Goal: Task Accomplishment & Management: Manage account settings

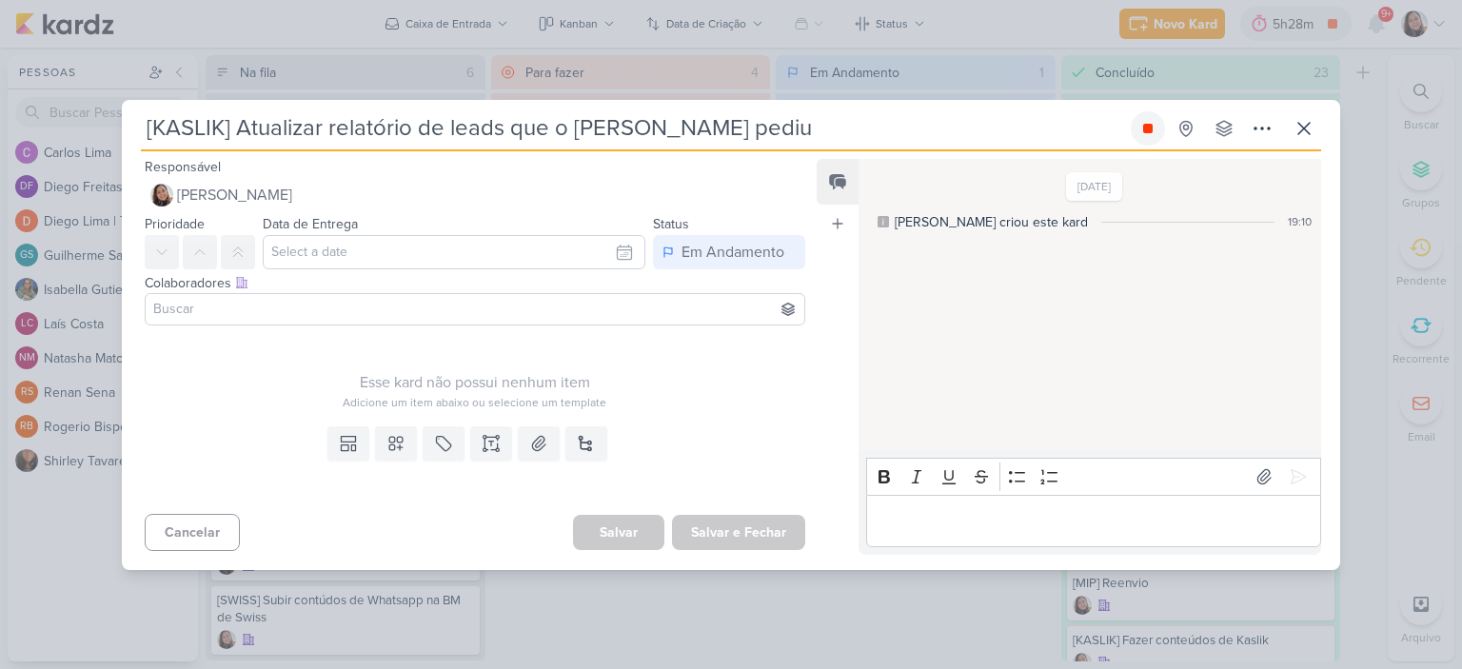
click at [1157, 141] on button at bounding box center [1148, 128] width 34 height 34
click at [1298, 120] on icon at bounding box center [1303, 128] width 23 height 23
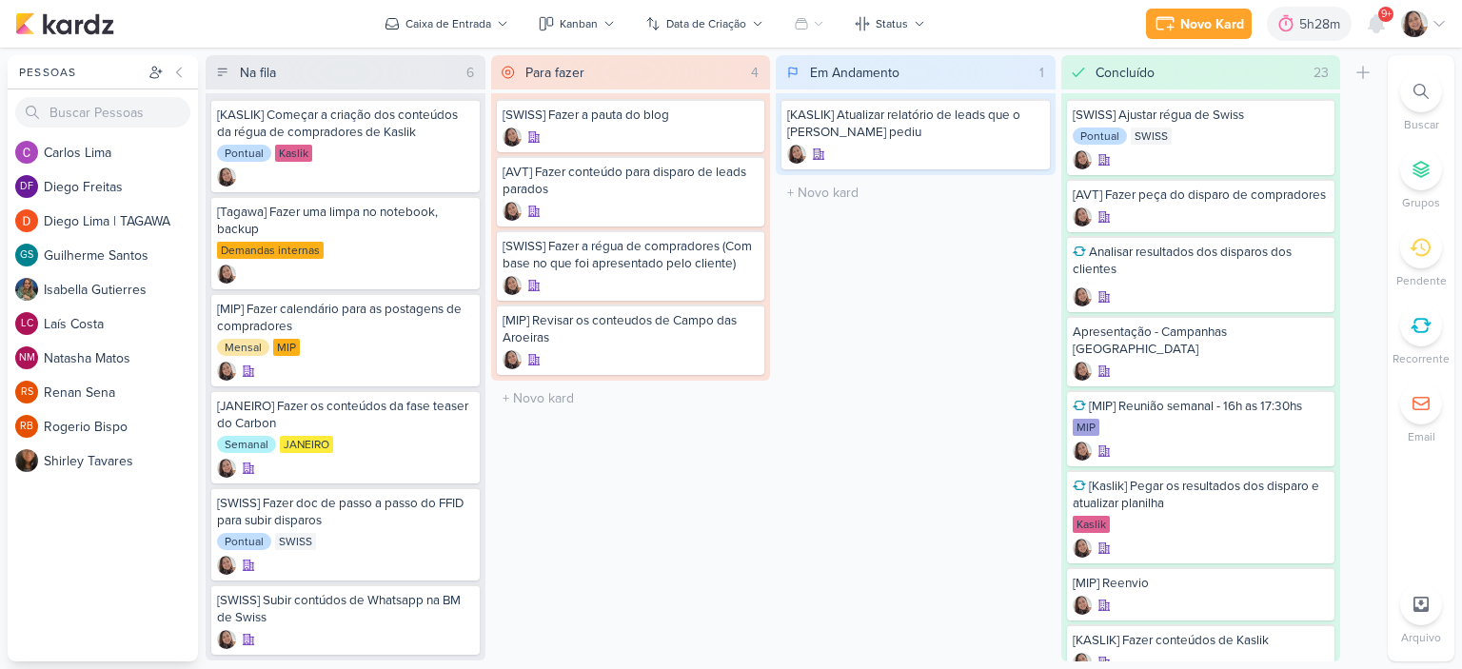
click at [1441, 18] on icon at bounding box center [1438, 23] width 15 height 15
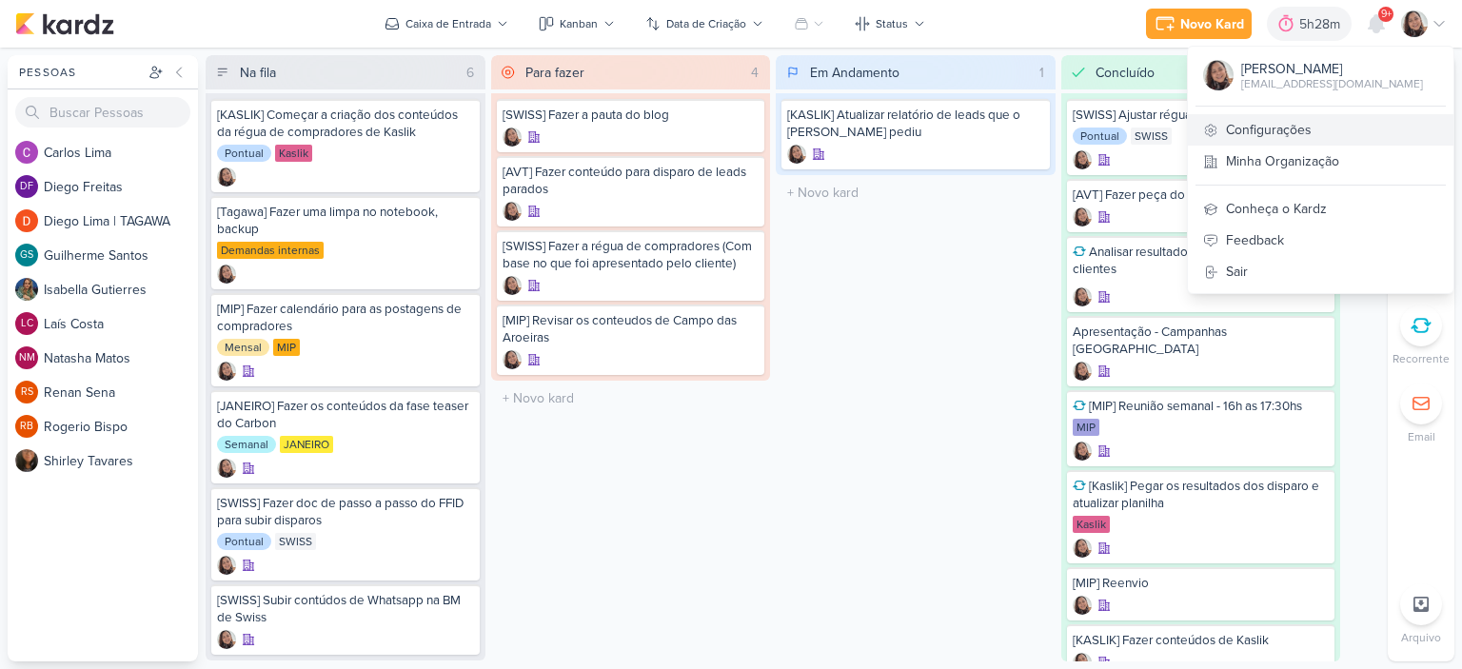
click at [1305, 128] on link "Configurações" at bounding box center [1321, 129] width 266 height 31
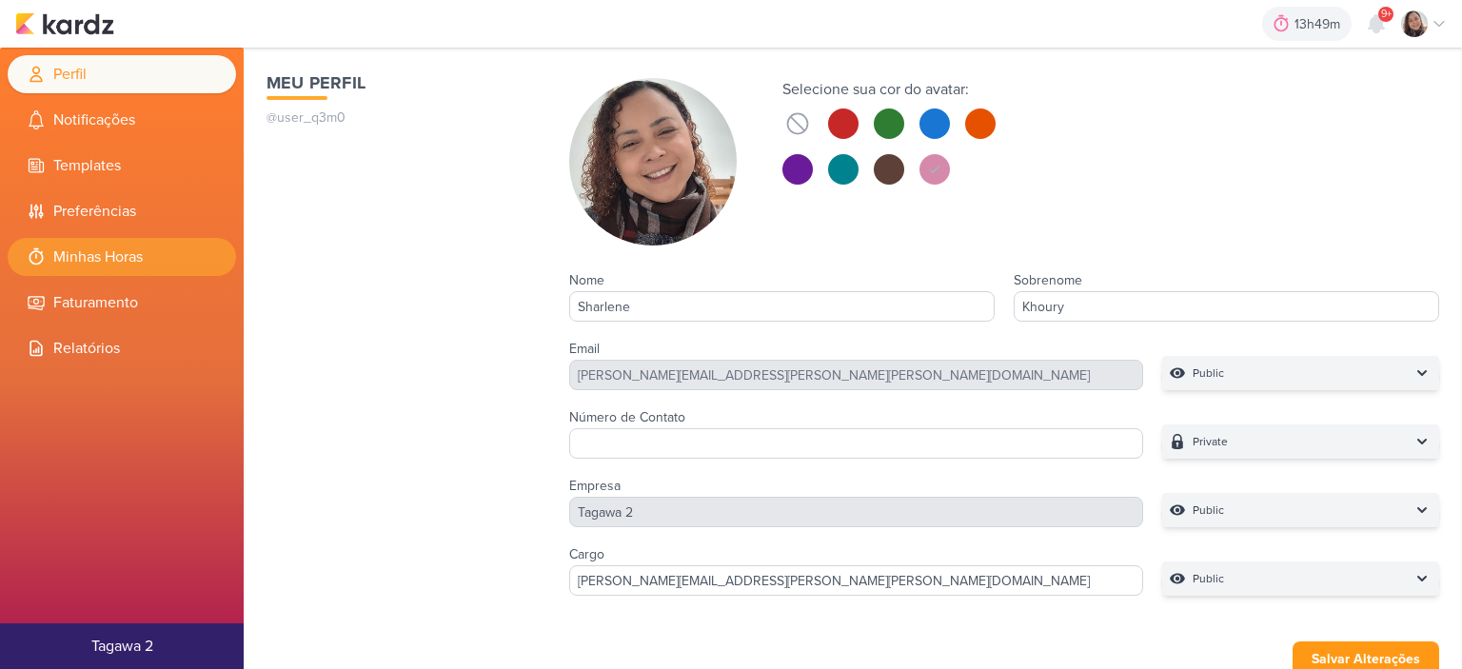
click at [129, 250] on li "Minhas Horas" at bounding box center [122, 257] width 228 height 38
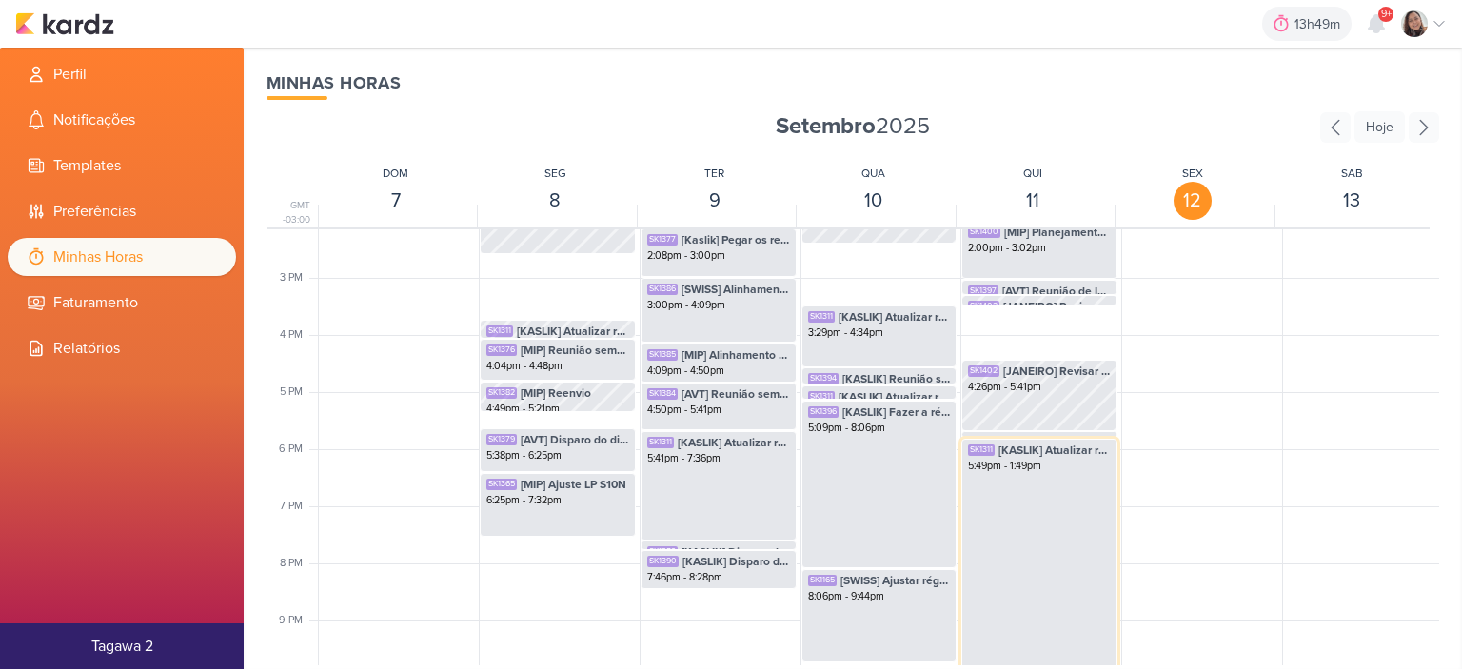
scroll to position [925, 0]
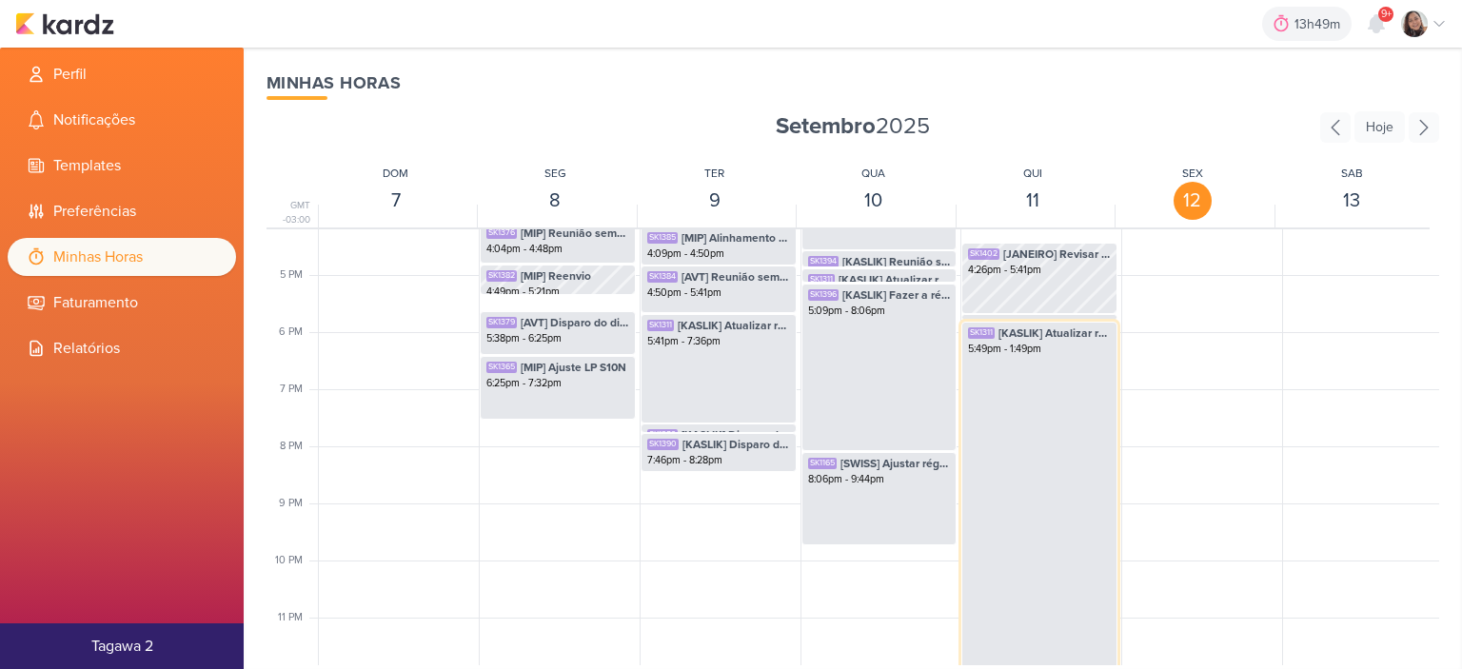
click at [1010, 498] on div "SK1311 [KASLIK] Atualizar relatório de leads que o Otávio pediu 5:49pm - 1:49pm" at bounding box center [1039, 498] width 156 height 352
select select "pm"
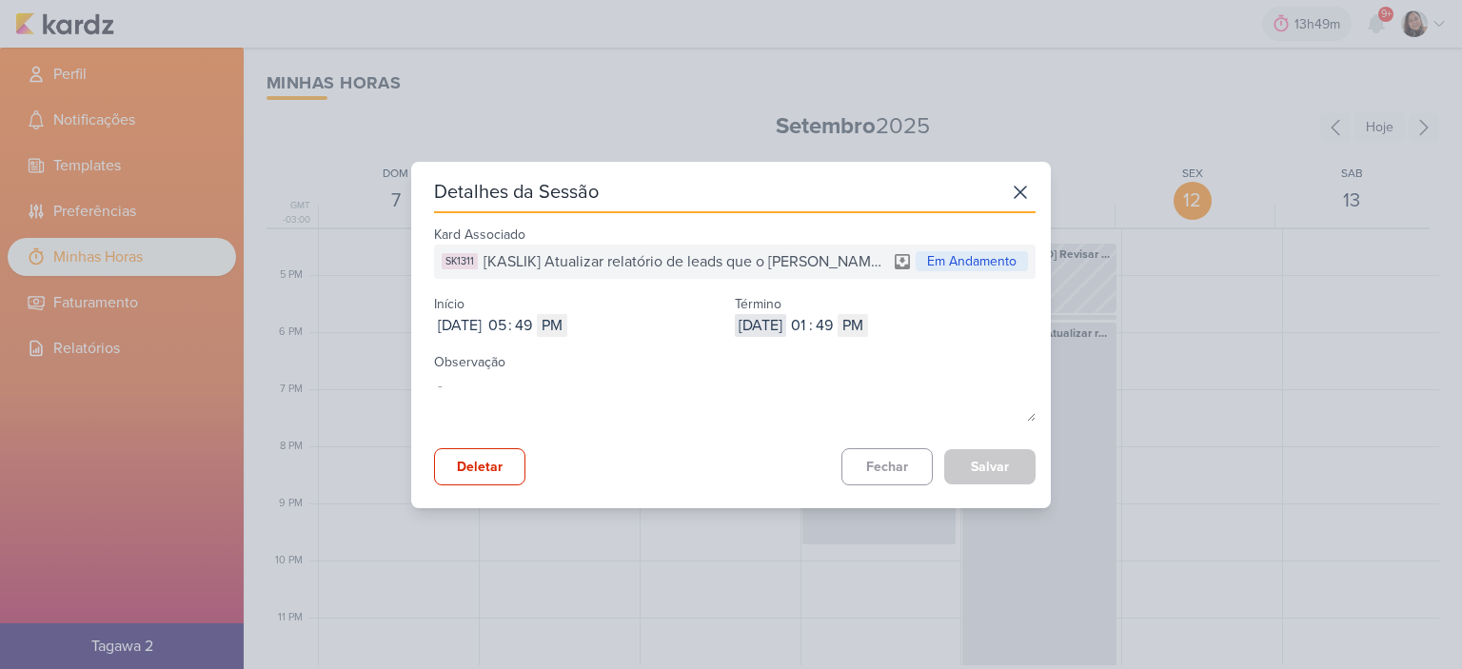
click at [761, 323] on input "2025-09-12" at bounding box center [760, 325] width 51 height 23
type input "2025-09-11"
click at [809, 323] on input "01" at bounding box center [797, 325] width 23 height 23
type input "08"
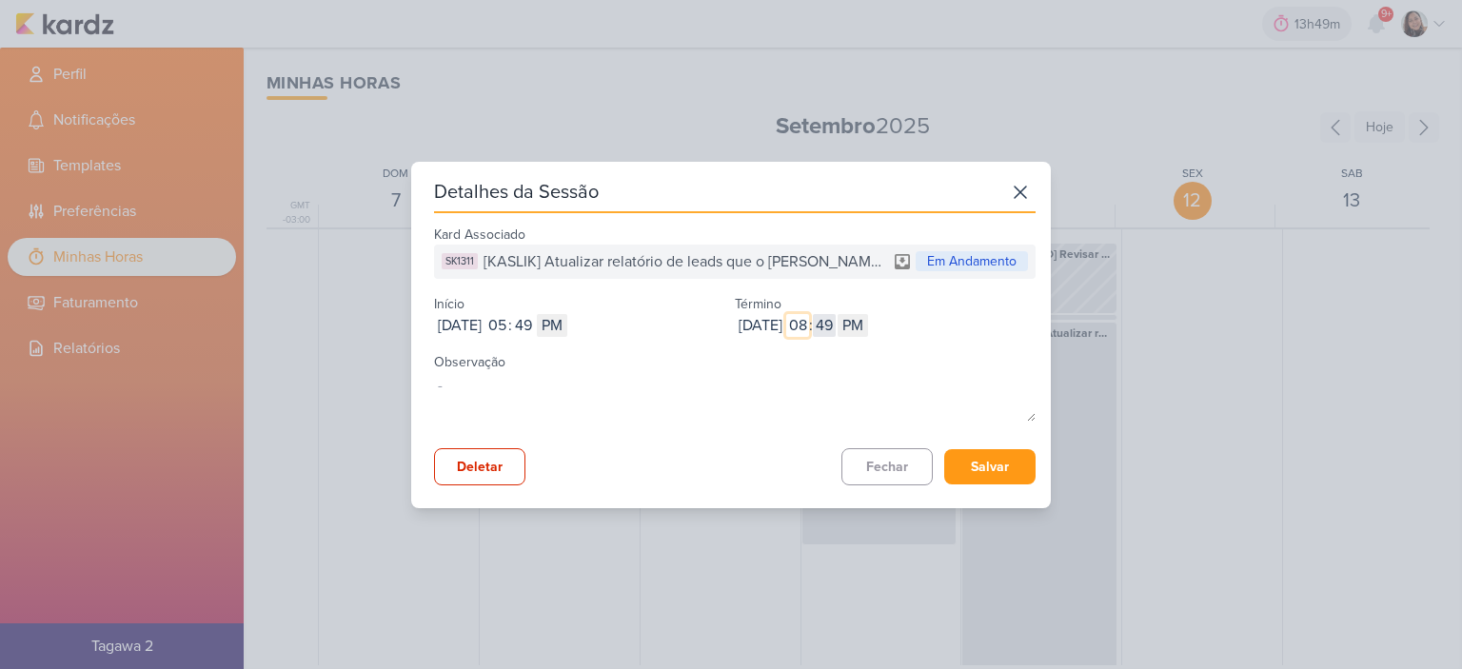
type input "08"
click at [836, 324] on input "49" at bounding box center [824, 325] width 23 height 23
click at [836, 325] on input "49" at bounding box center [824, 325] width 23 height 23
type input "52"
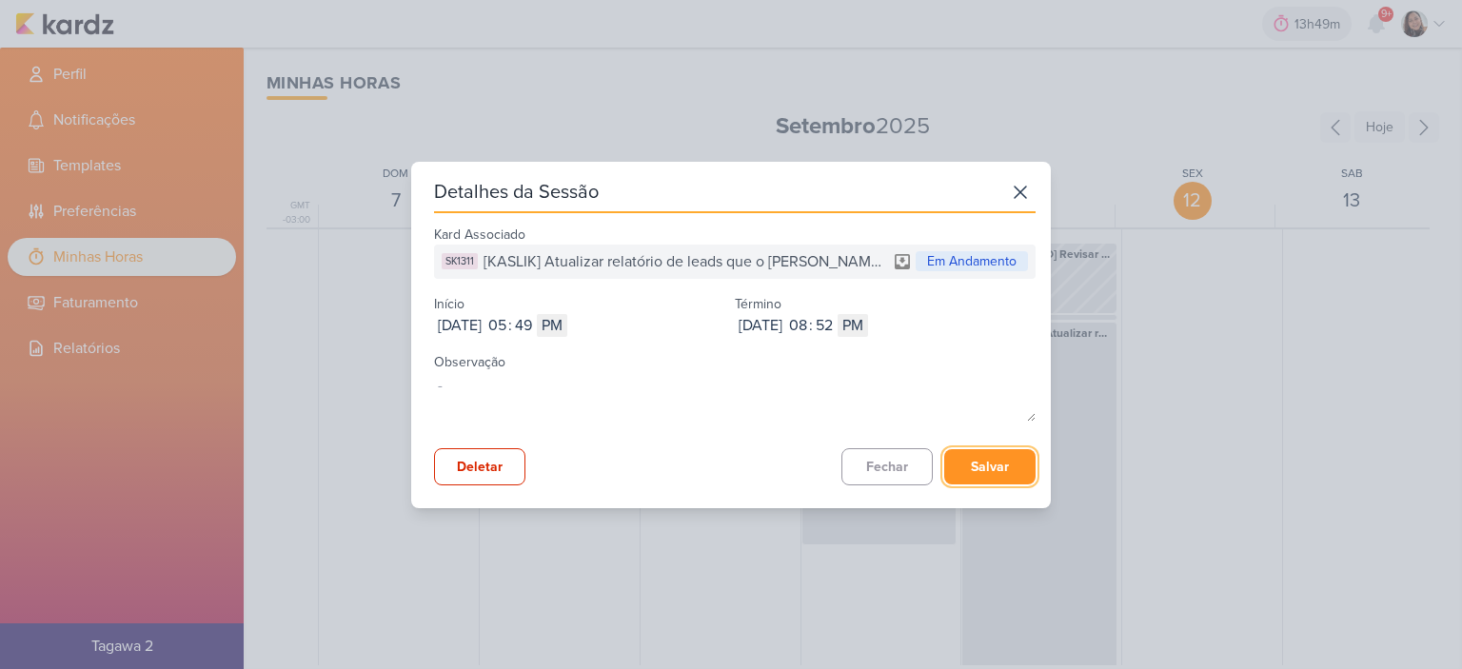
click at [986, 473] on button "Salvar" at bounding box center [989, 466] width 91 height 35
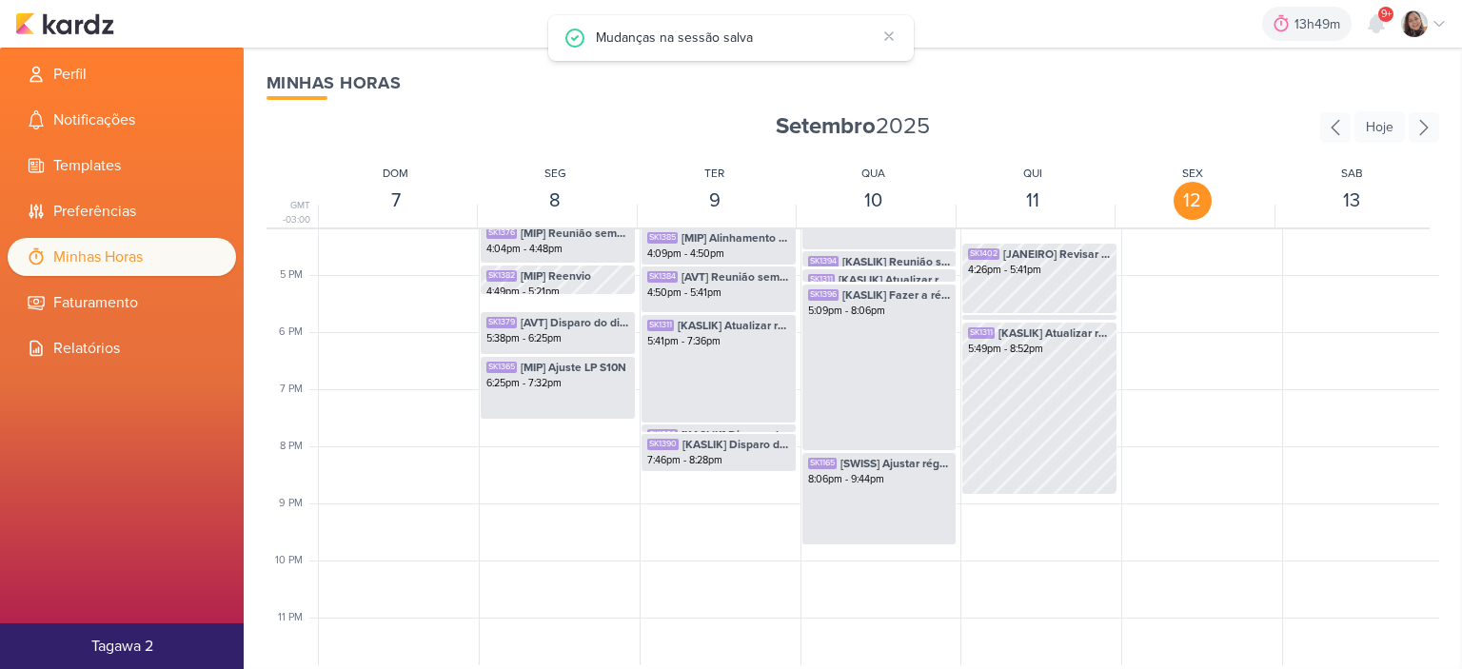
scroll to position [449, 0]
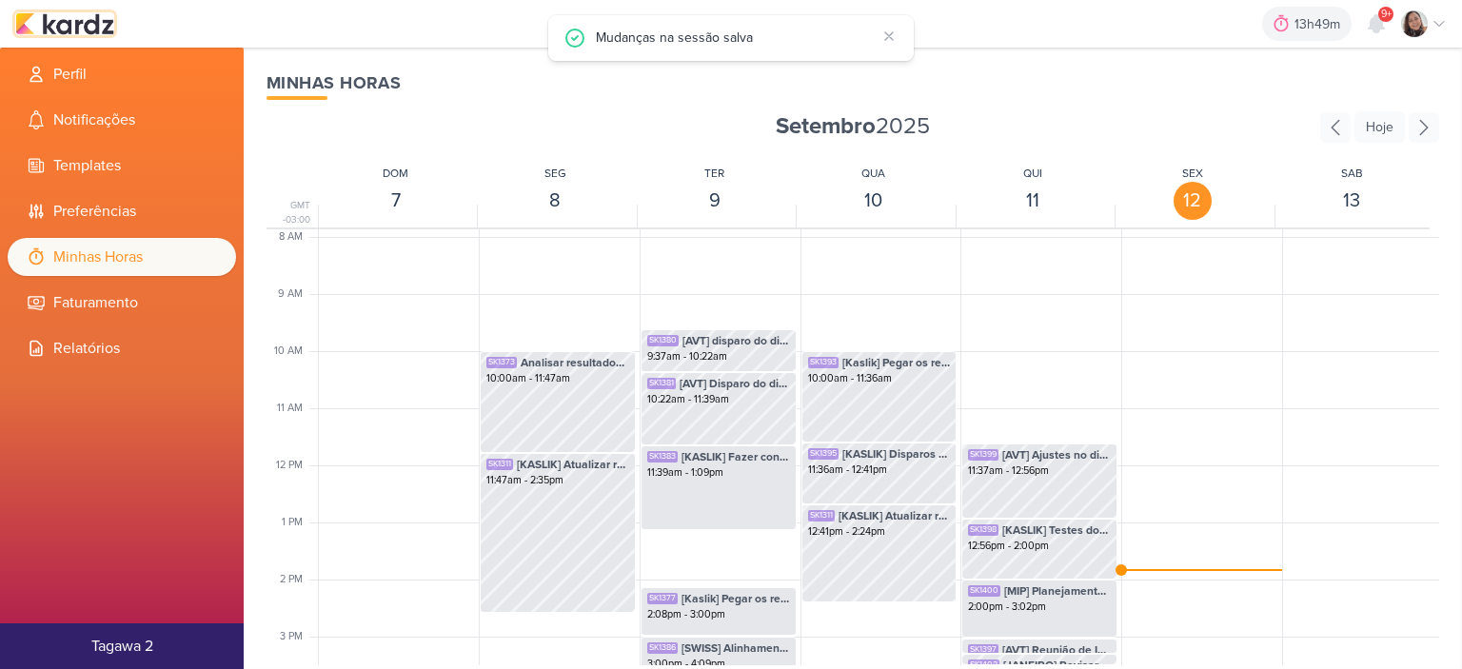
click at [89, 17] on img at bounding box center [64, 23] width 99 height 23
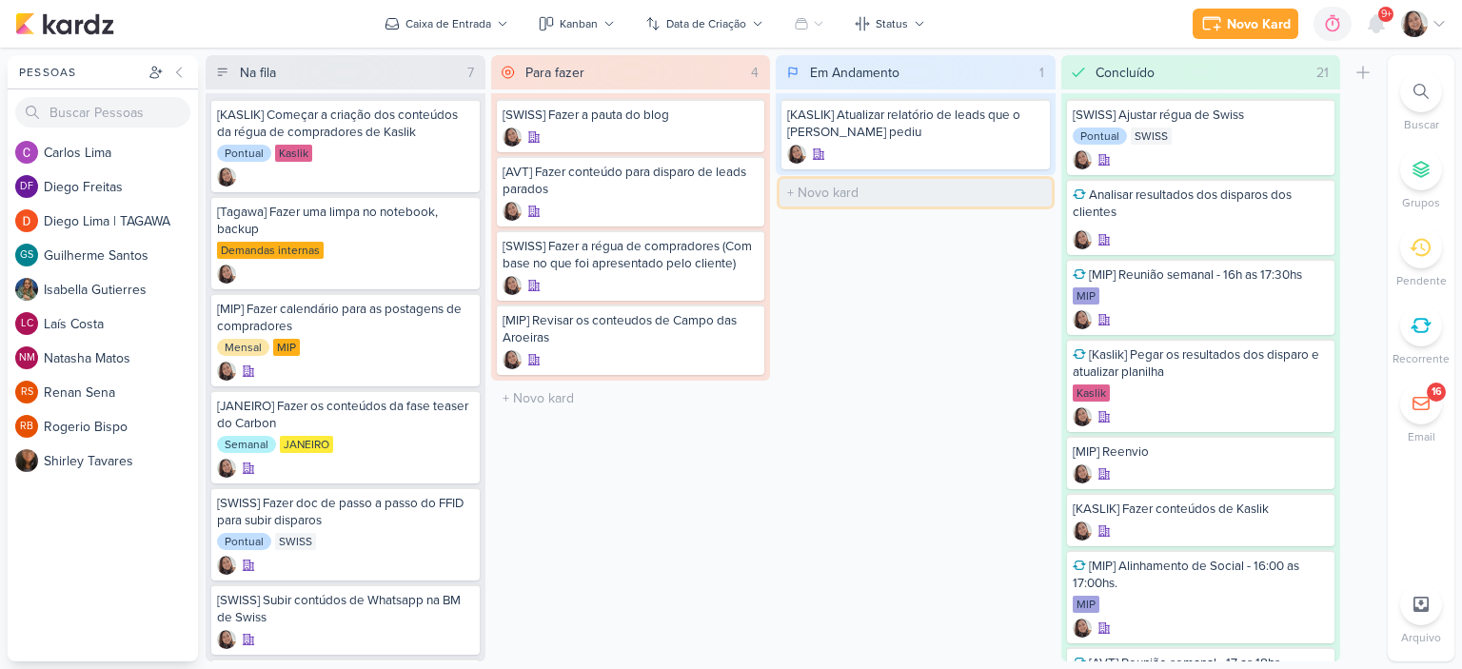
click at [842, 183] on input "text" at bounding box center [915, 193] width 272 height 28
type input "[KASILI] Disparo do dia 12/09 - Corretores"
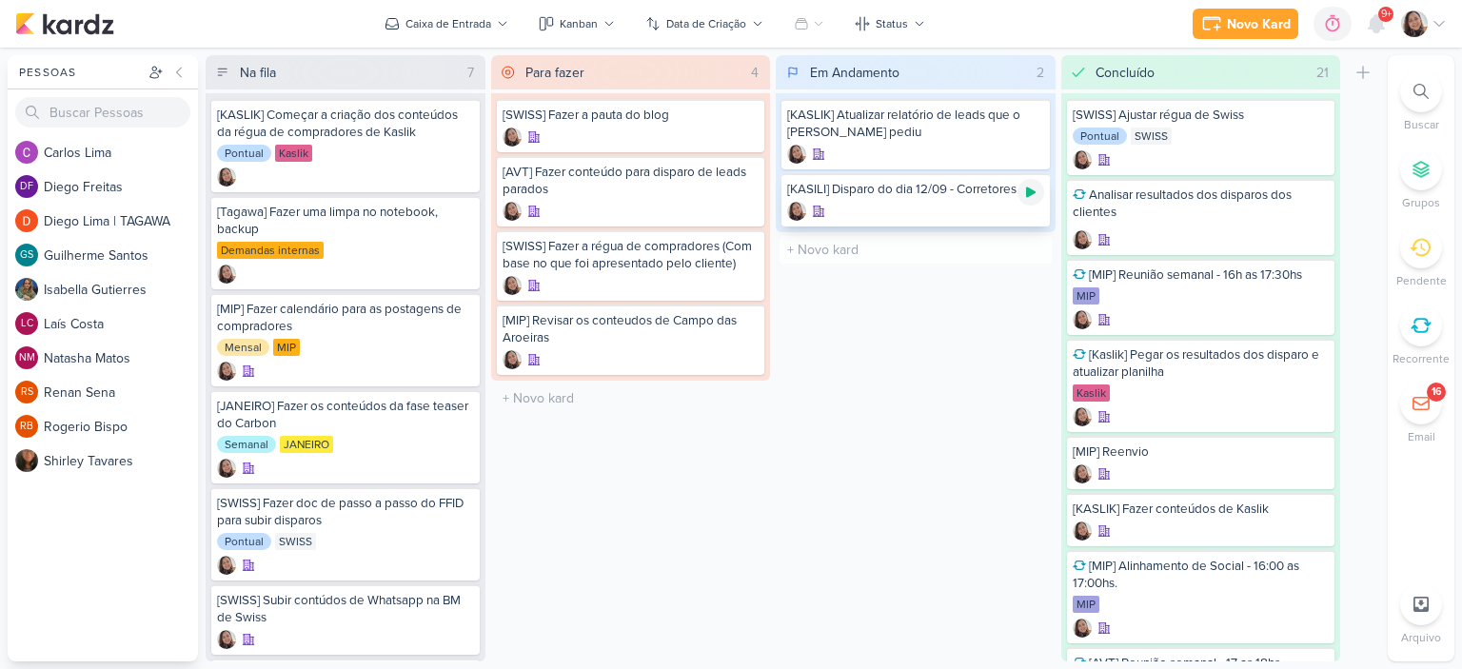
click at [1024, 198] on icon at bounding box center [1030, 192] width 15 height 15
click at [958, 212] on div at bounding box center [915, 211] width 257 height 19
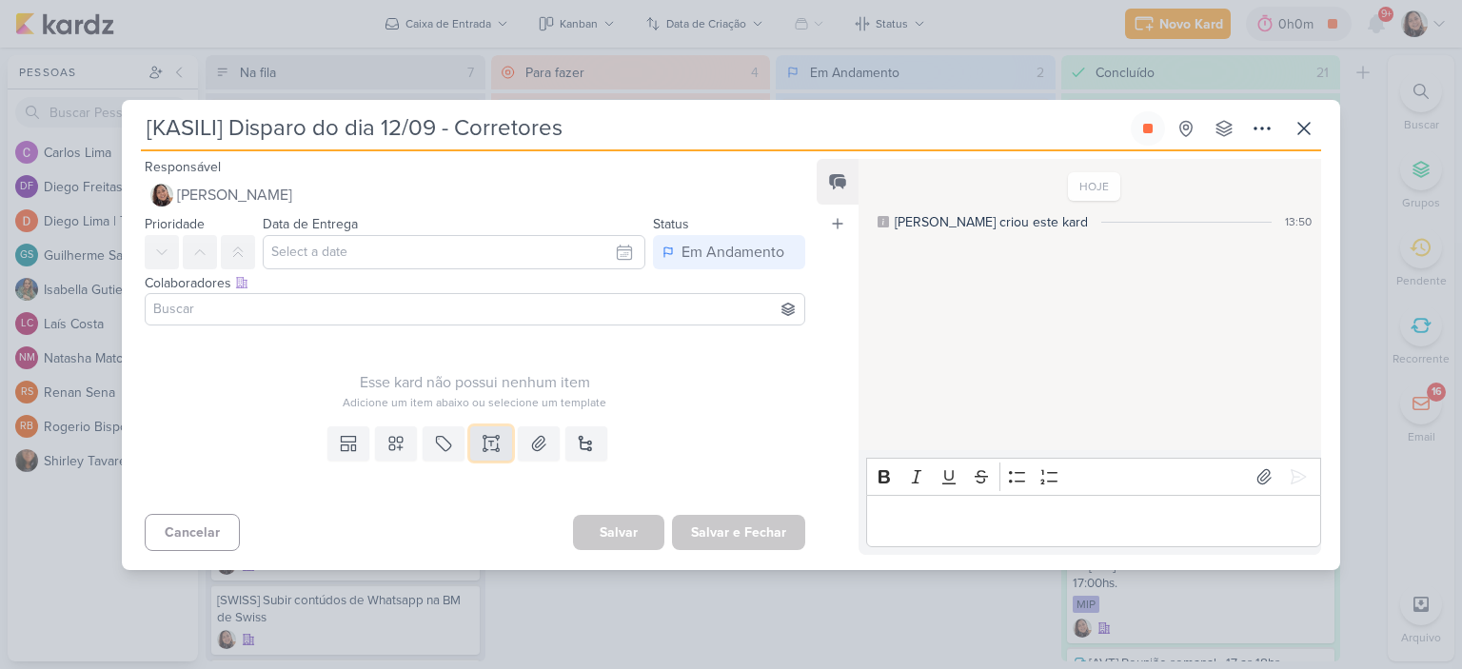
click at [486, 438] on icon at bounding box center [491, 443] width 19 height 19
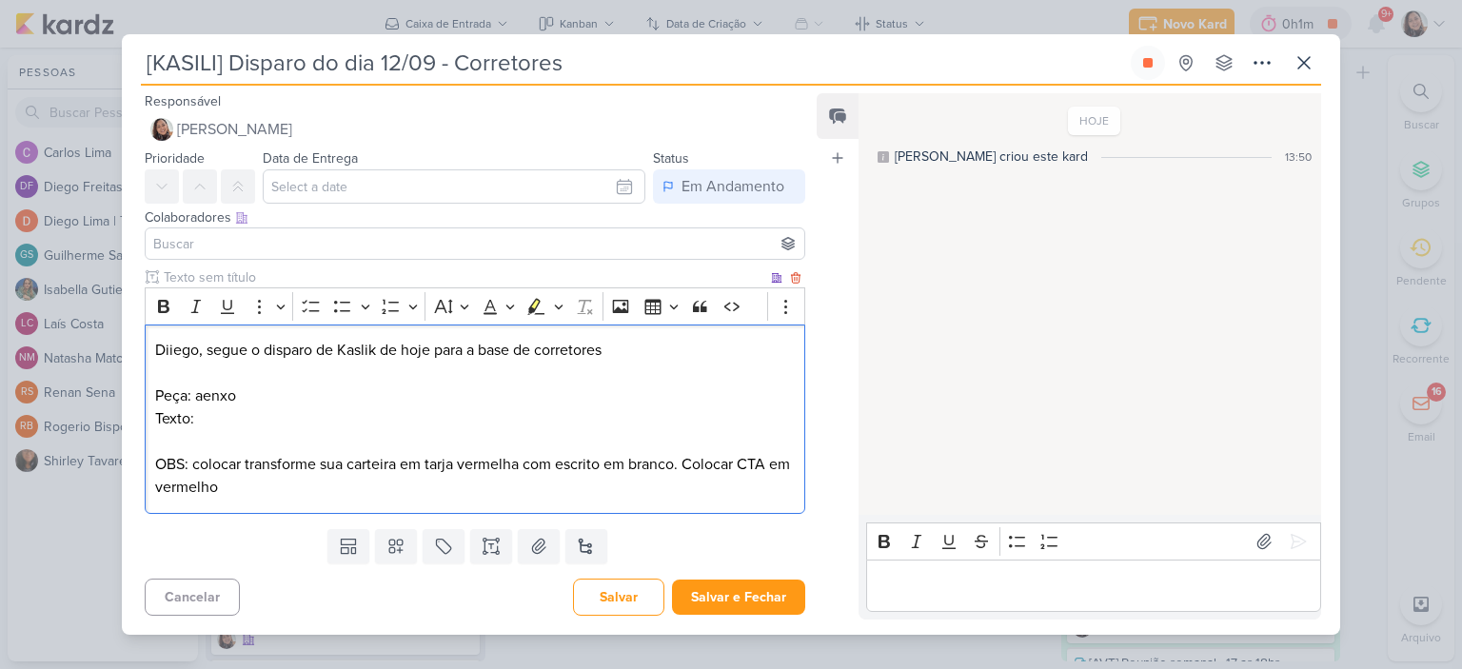
click at [246, 466] on p "OBS: colocar transforme sua carteira em tarja vermelha com escrito em branco. C…" at bounding box center [475, 476] width 640 height 46
click at [404, 458] on p "OBS: colocar "transforme sua carteira em tarja vermelha com escrito em branco. …" at bounding box center [475, 476] width 640 height 46
click at [698, 465] on p "OBS: colocar “transforme sua carteira” em tarja vermelha com escrito em branco.…" at bounding box center [475, 476] width 640 height 46
click at [193, 463] on p "OBS: colocar “transforme sua carteira” em tarja vermelha com escrito em branco.…" at bounding box center [475, 476] width 640 height 46
click at [152, 487] on div "Diiego, segue o disparo de Kaslik de hoje para a base de corretores Peça: aenxo…" at bounding box center [475, 419] width 660 height 189
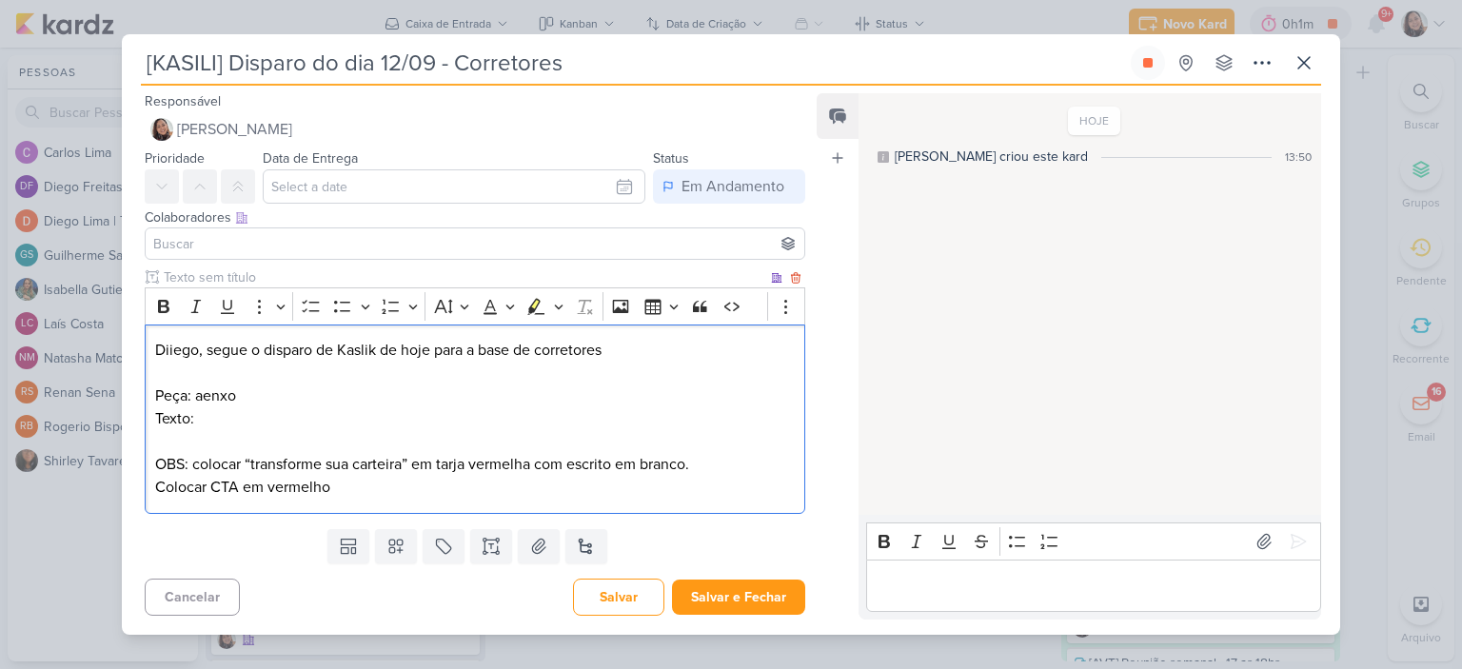
click at [251, 411] on p "Texto:" at bounding box center [475, 418] width 640 height 23
click at [217, 396] on p "Peça: aenxo" at bounding box center [475, 395] width 640 height 23
click at [541, 555] on icon at bounding box center [538, 546] width 19 height 19
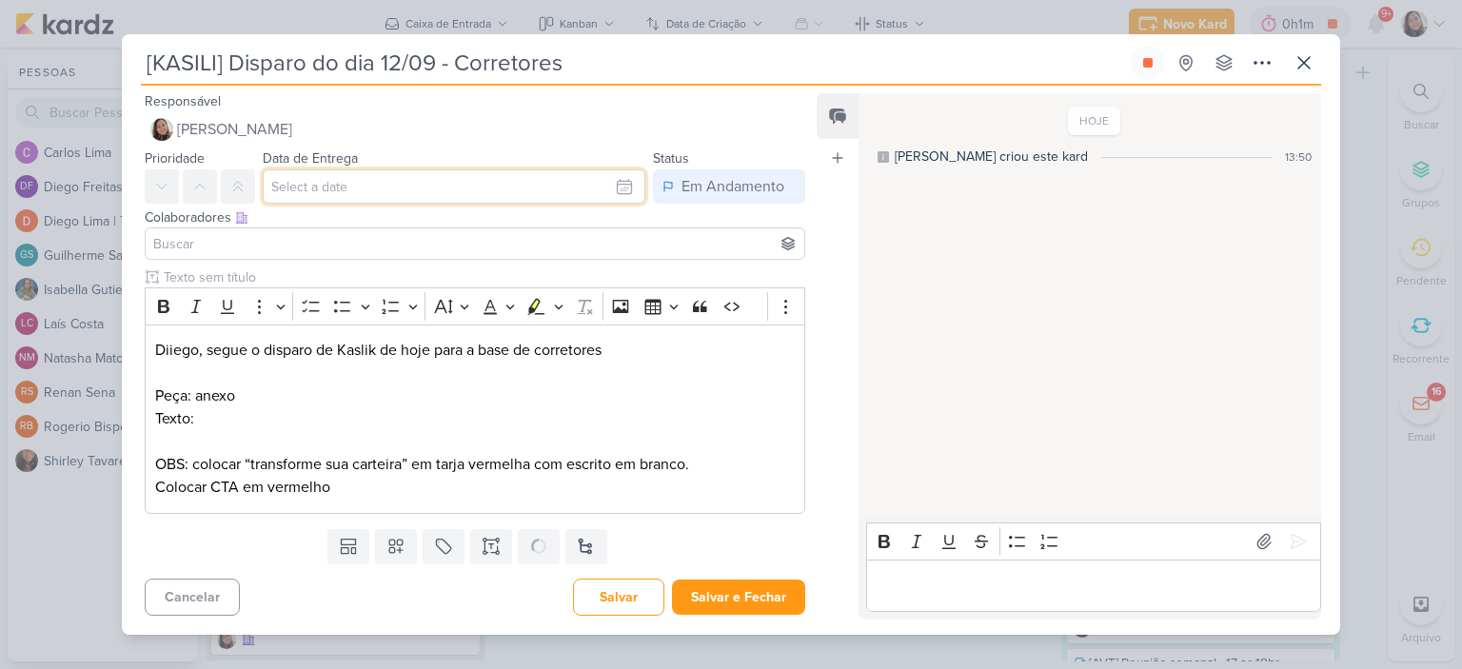
click at [628, 183] on input "text" at bounding box center [454, 186] width 383 height 34
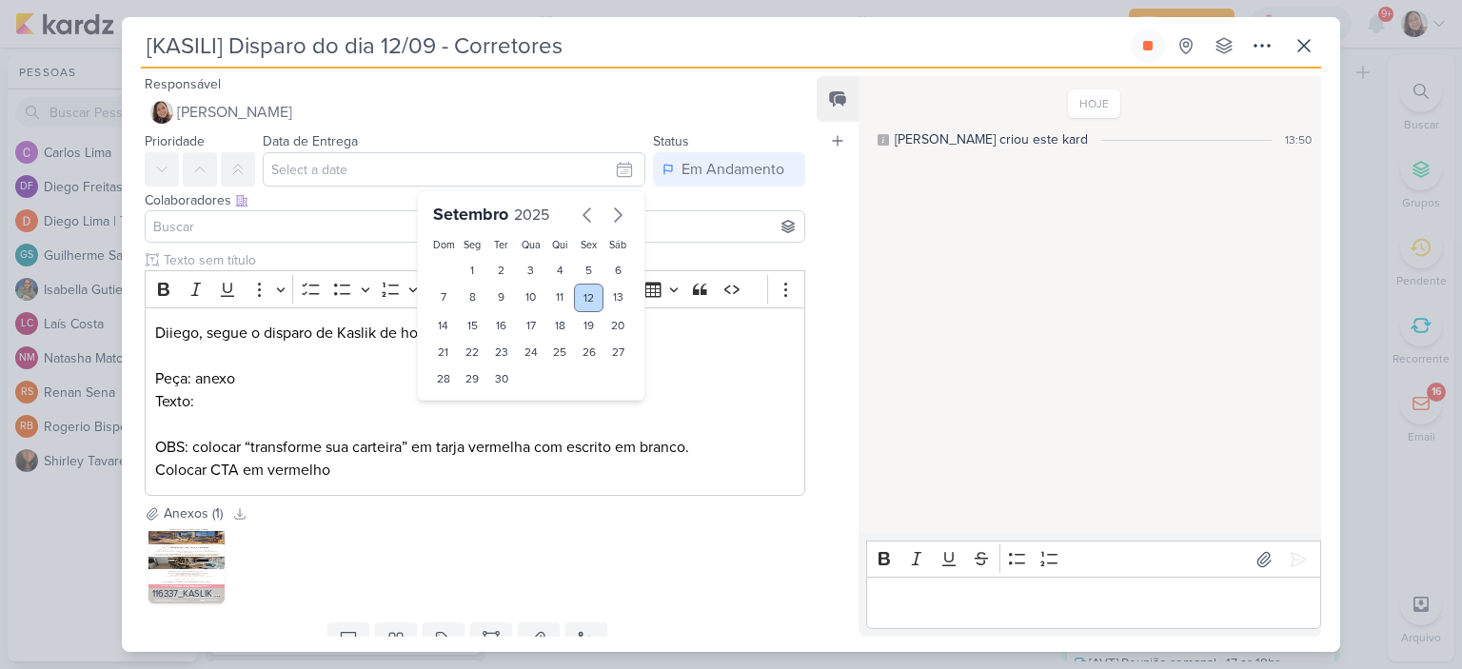
click at [582, 292] on div "12" at bounding box center [589, 298] width 30 height 29
type input "[DATE] 23:59"
click at [719, 206] on div "Colaboradores Este kard pode ser visível a usuários da sua organização Este kar…" at bounding box center [475, 200] width 660 height 20
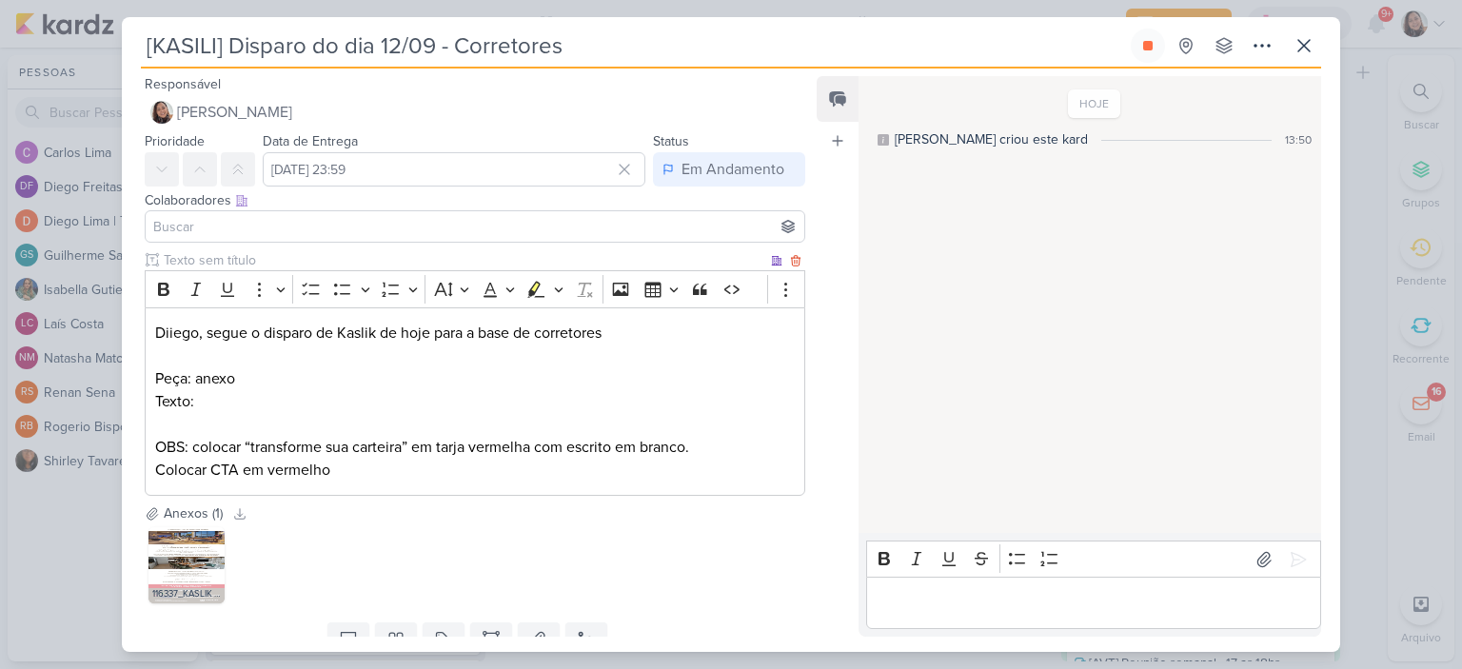
click at [229, 398] on p "Texto:" at bounding box center [475, 401] width 640 height 23
click at [495, 407] on p "Texto:" at bounding box center [475, 401] width 640 height 23
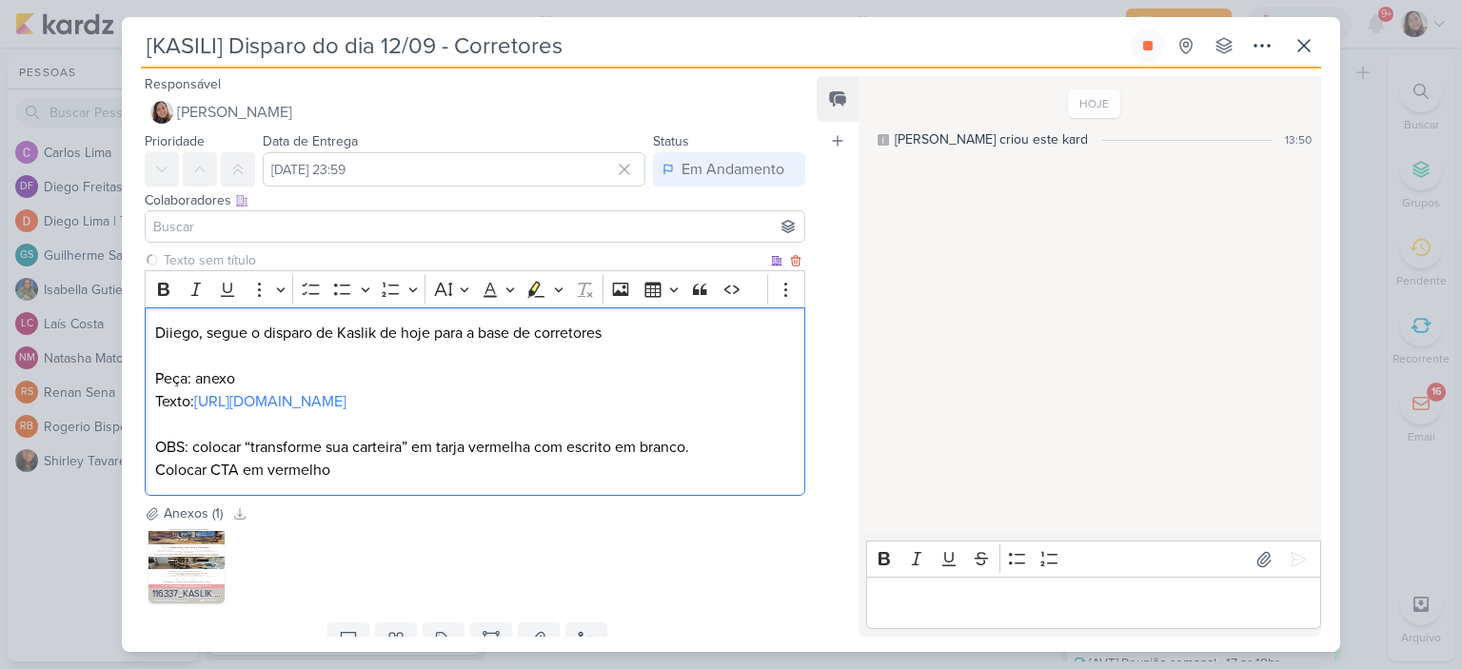
click at [448, 482] on p "OBS: colocar “transforme sua carteira” em tarja vermelha com escrito em branco.…" at bounding box center [475, 459] width 640 height 46
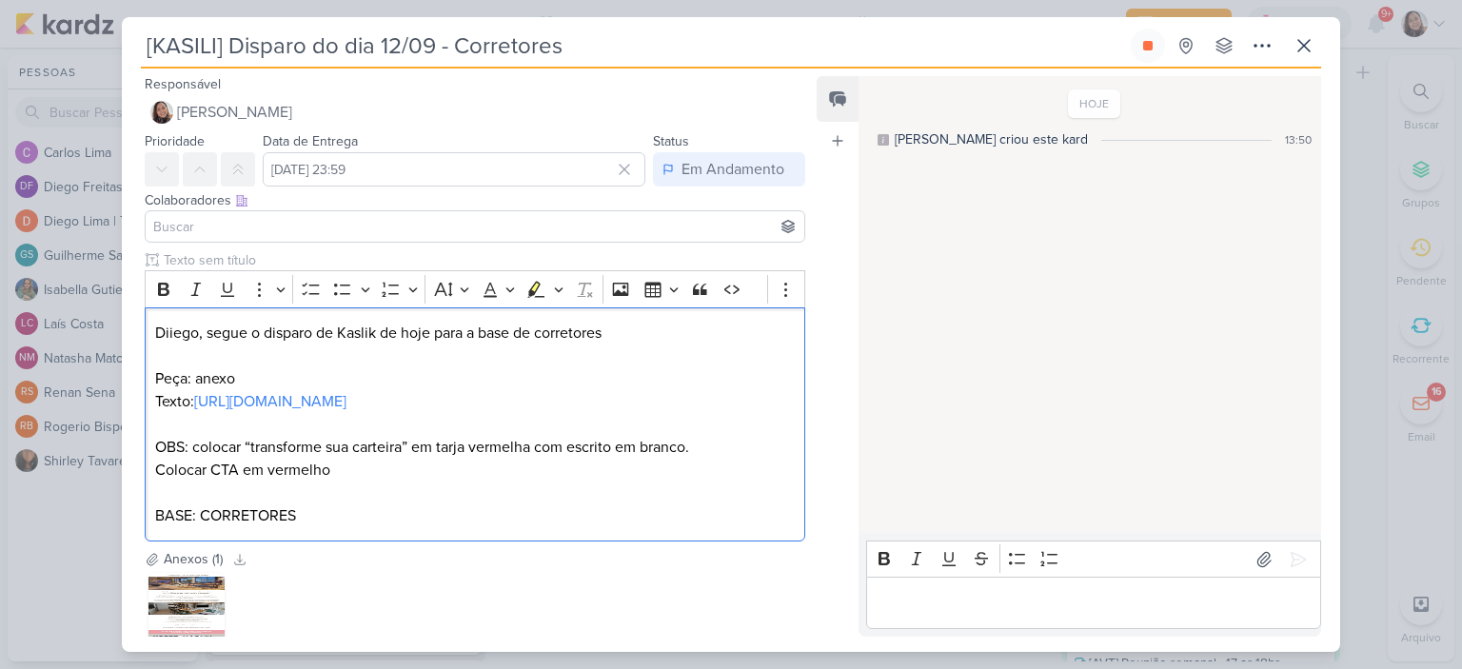
click at [310, 225] on input at bounding box center [474, 226] width 651 height 23
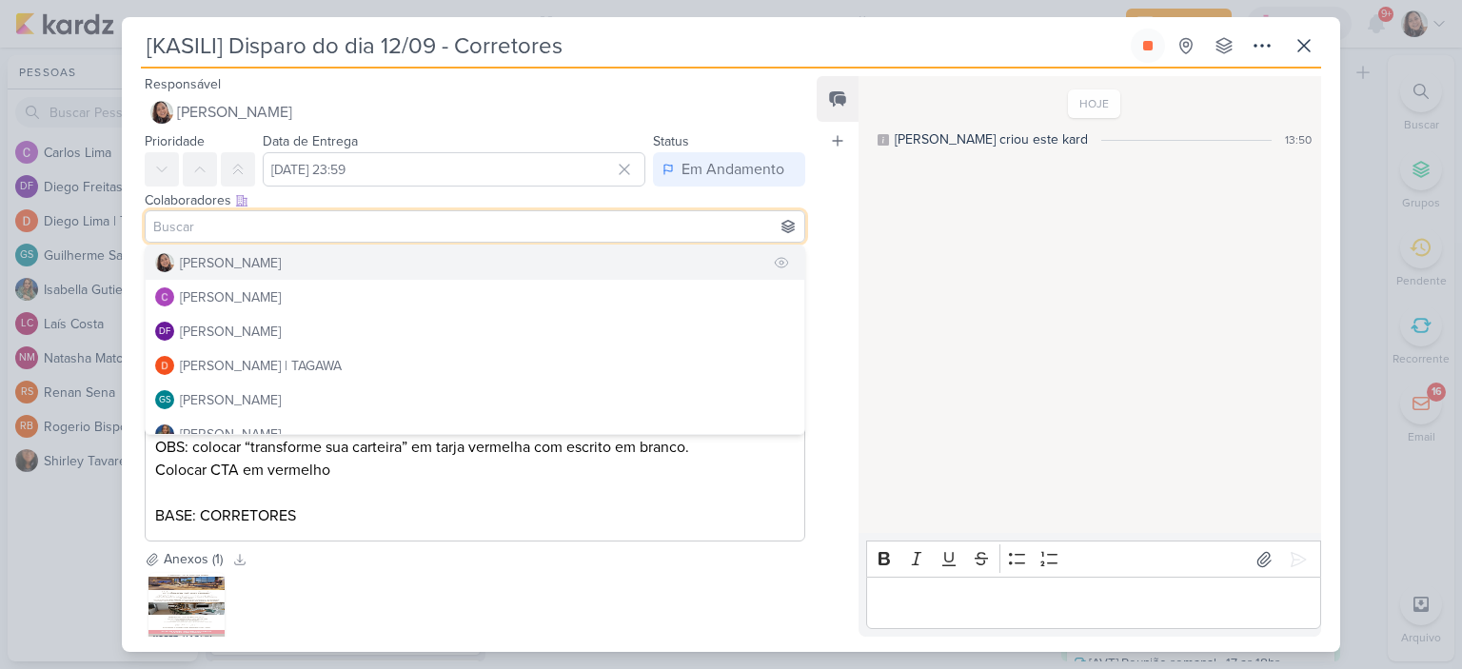
click at [281, 265] on button "[PERSON_NAME]" at bounding box center [475, 263] width 659 height 34
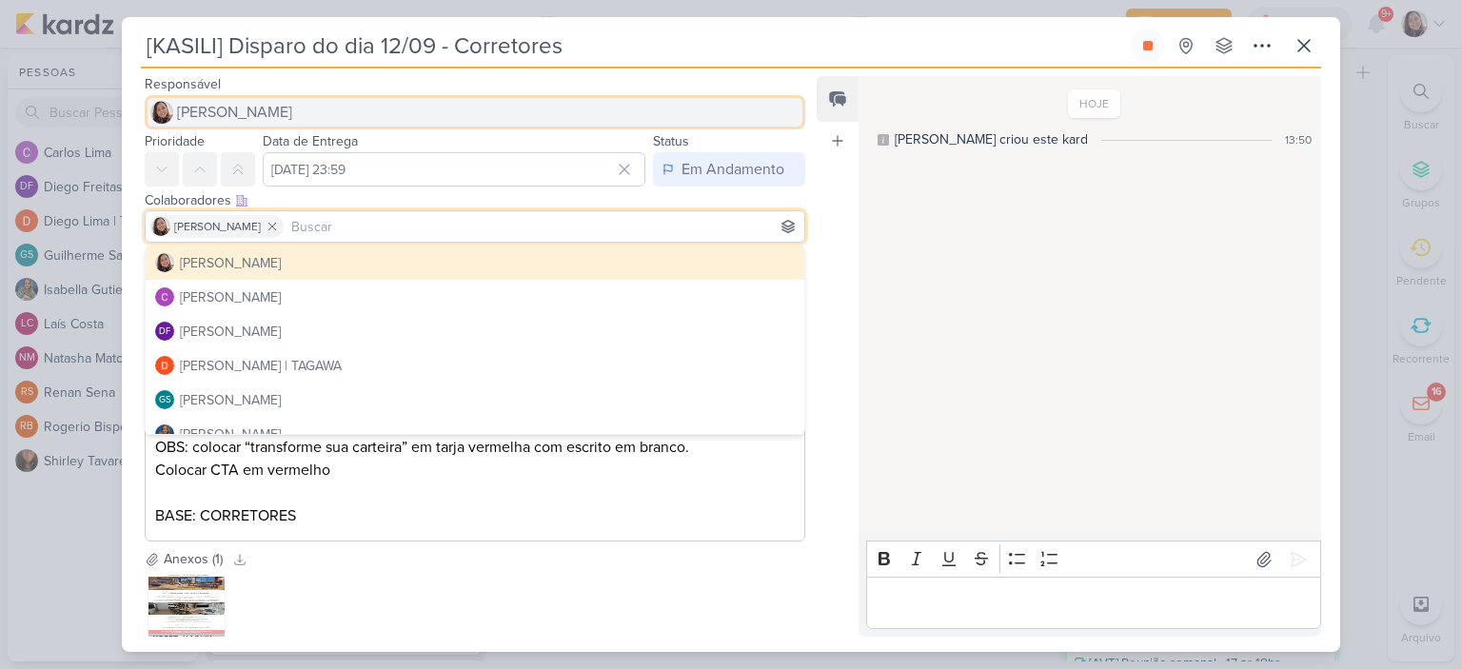
click at [301, 111] on button "[PERSON_NAME]" at bounding box center [475, 112] width 660 height 34
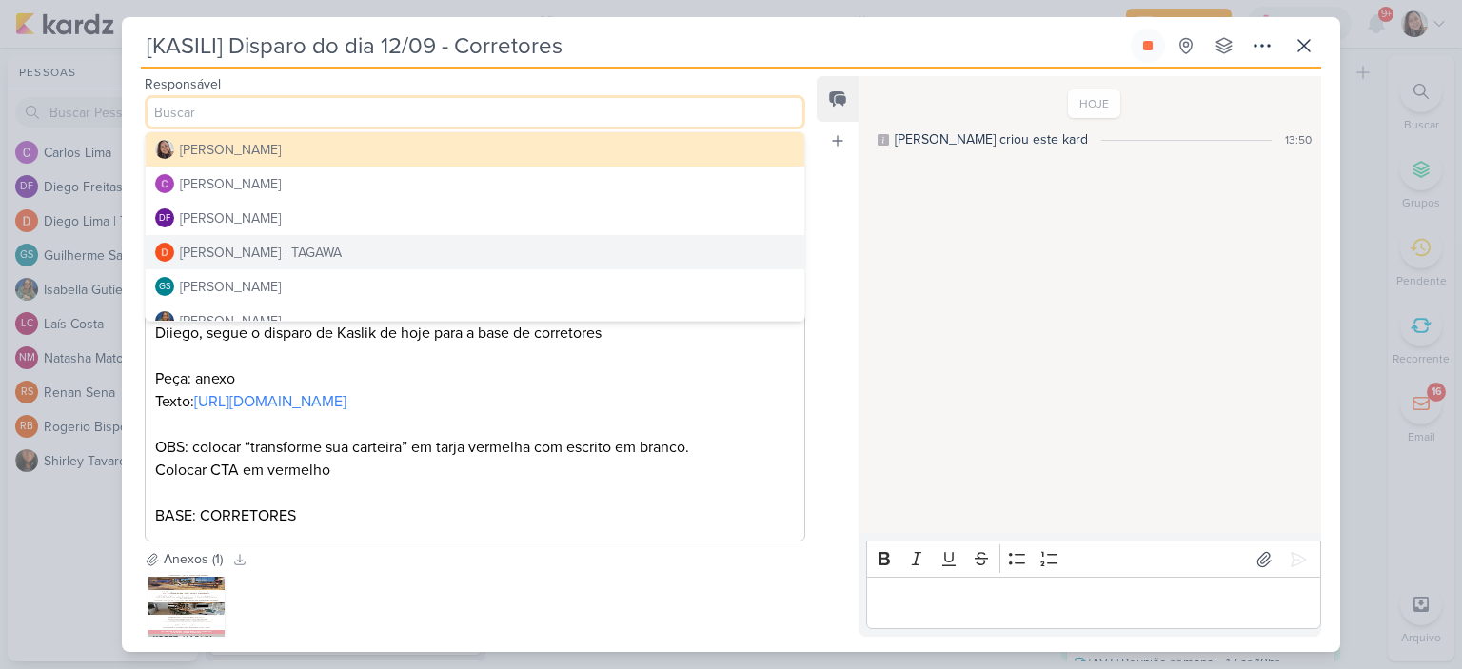
click at [280, 243] on div "[PERSON_NAME] | TAGAWA" at bounding box center [261, 253] width 162 height 20
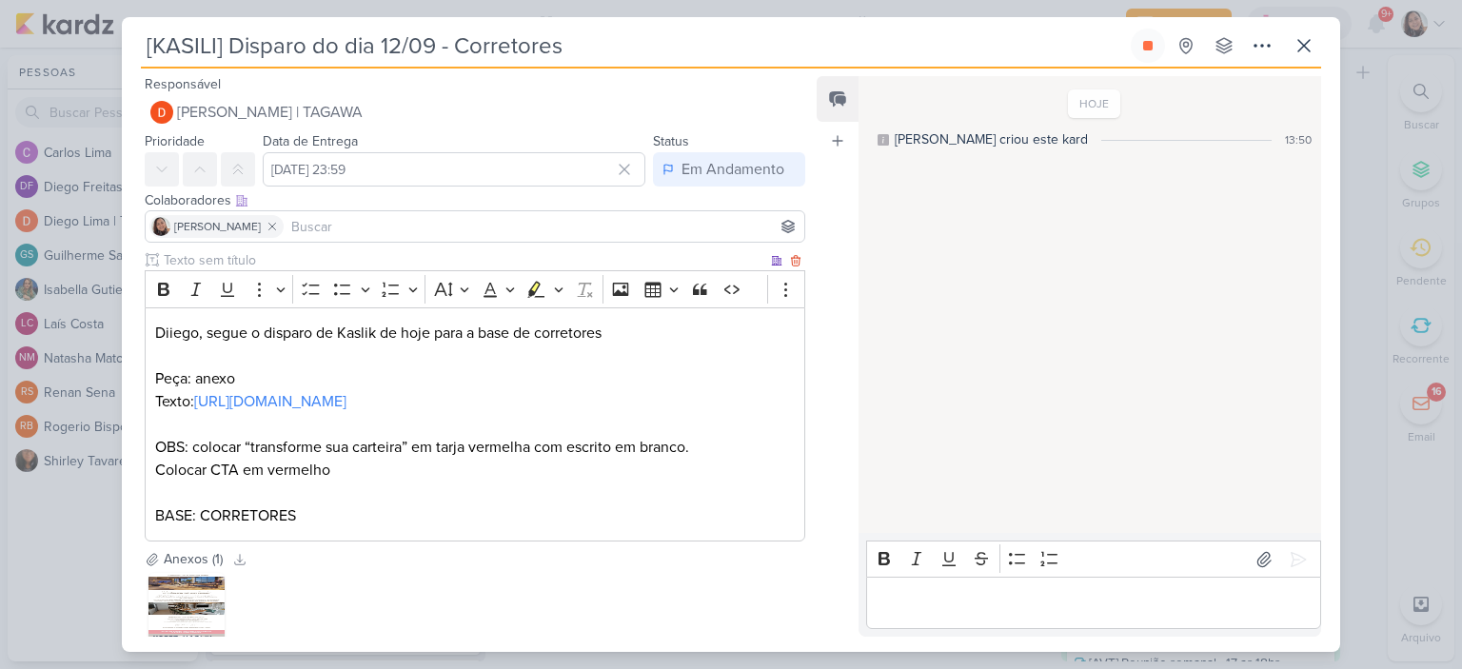
scroll to position [167, 0]
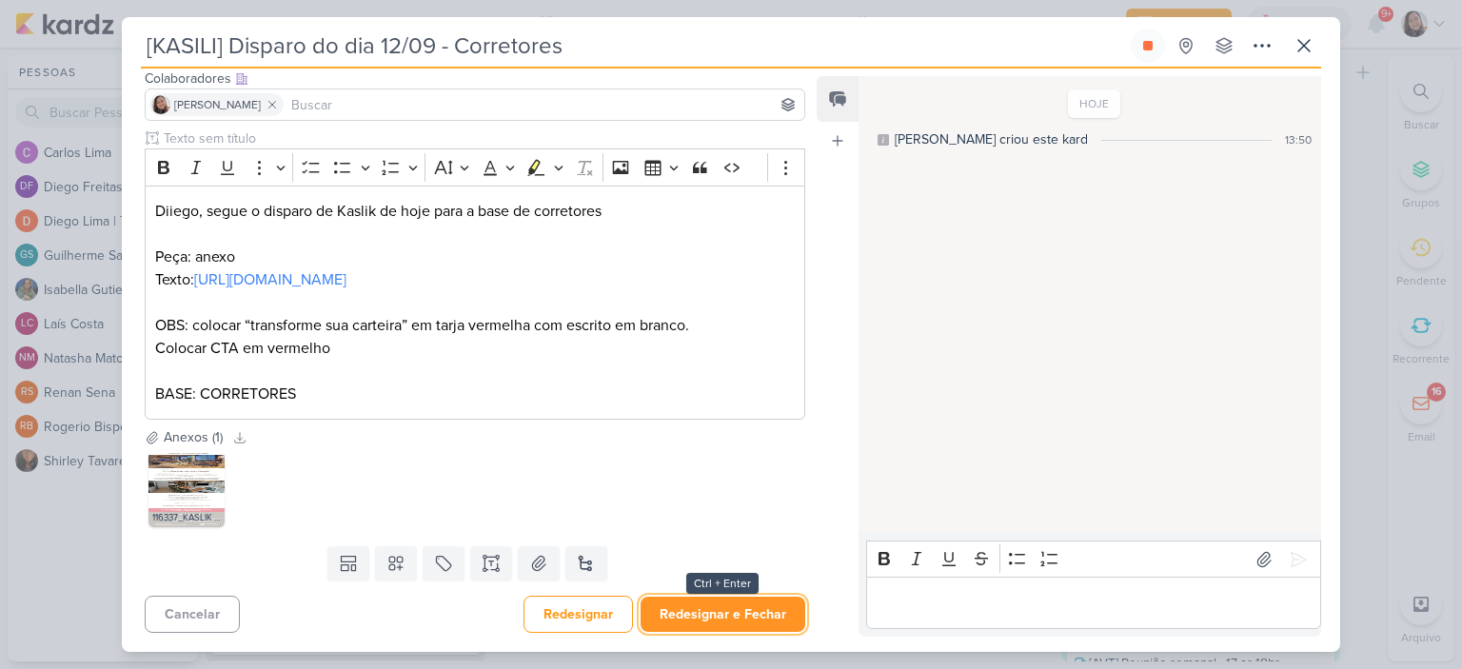
click at [723, 614] on button "Redesignar e Fechar" at bounding box center [722, 614] width 165 height 35
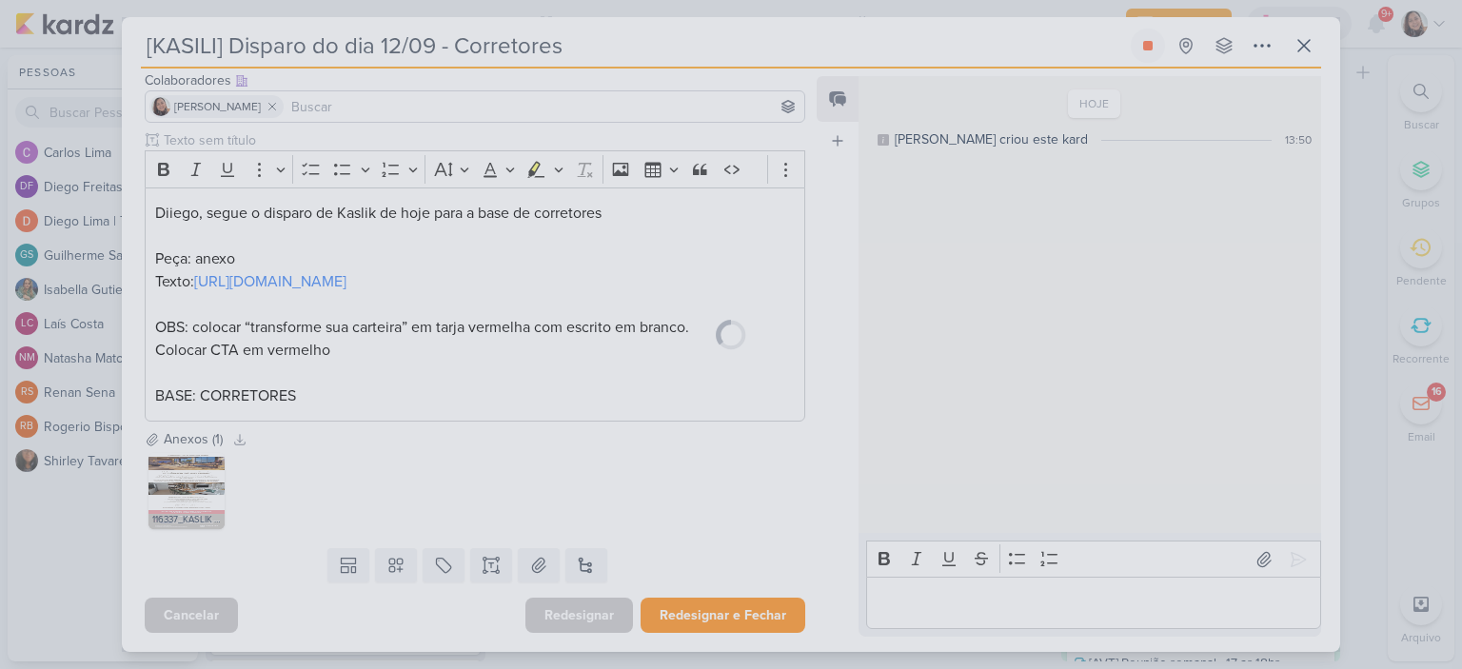
scroll to position [165, 0]
